Goal: Information Seeking & Learning: Learn about a topic

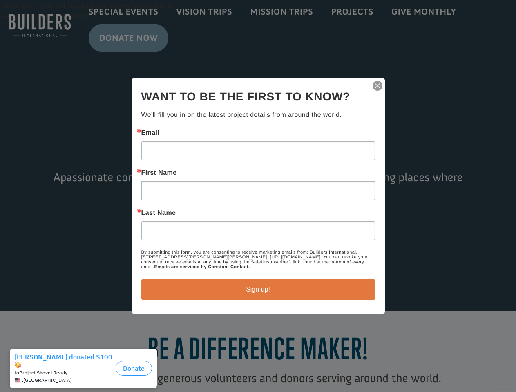
click at [258, 196] on input "First Name" at bounding box center [257, 190] width 233 height 19
click at [377, 86] on img "button" at bounding box center [376, 85] width 11 height 11
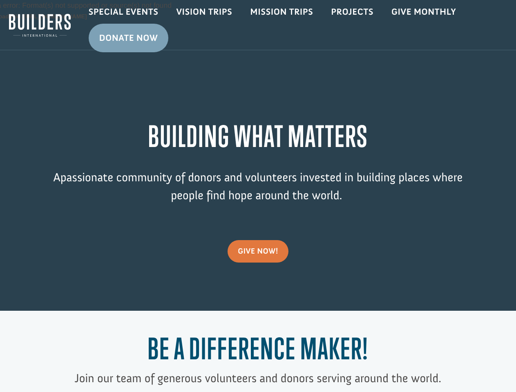
click at [258, 289] on div "Video Player Media error: Format(s) not supported or source(s) not found Downlo…" at bounding box center [258, 155] width 516 height 311
click at [85, 368] on h1 "Be a Difference Maker!" at bounding box center [257, 350] width 412 height 38
click at [133, 364] on h1 "Be a Difference Maker!" at bounding box center [257, 350] width 412 height 38
